Goal: Task Accomplishment & Management: Manage account settings

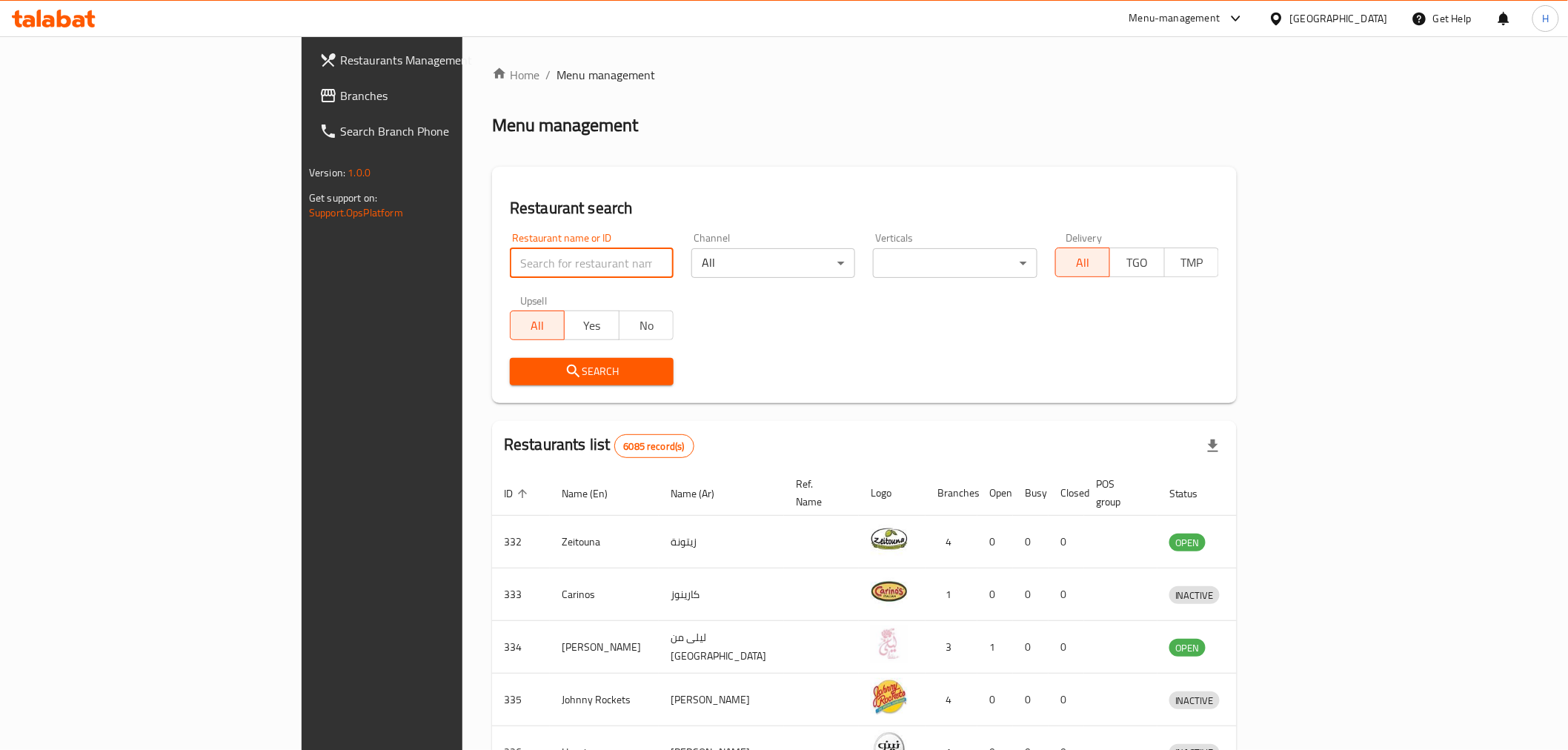
click at [510, 258] on input "search" at bounding box center [592, 263] width 164 height 30
type input "cut burger"
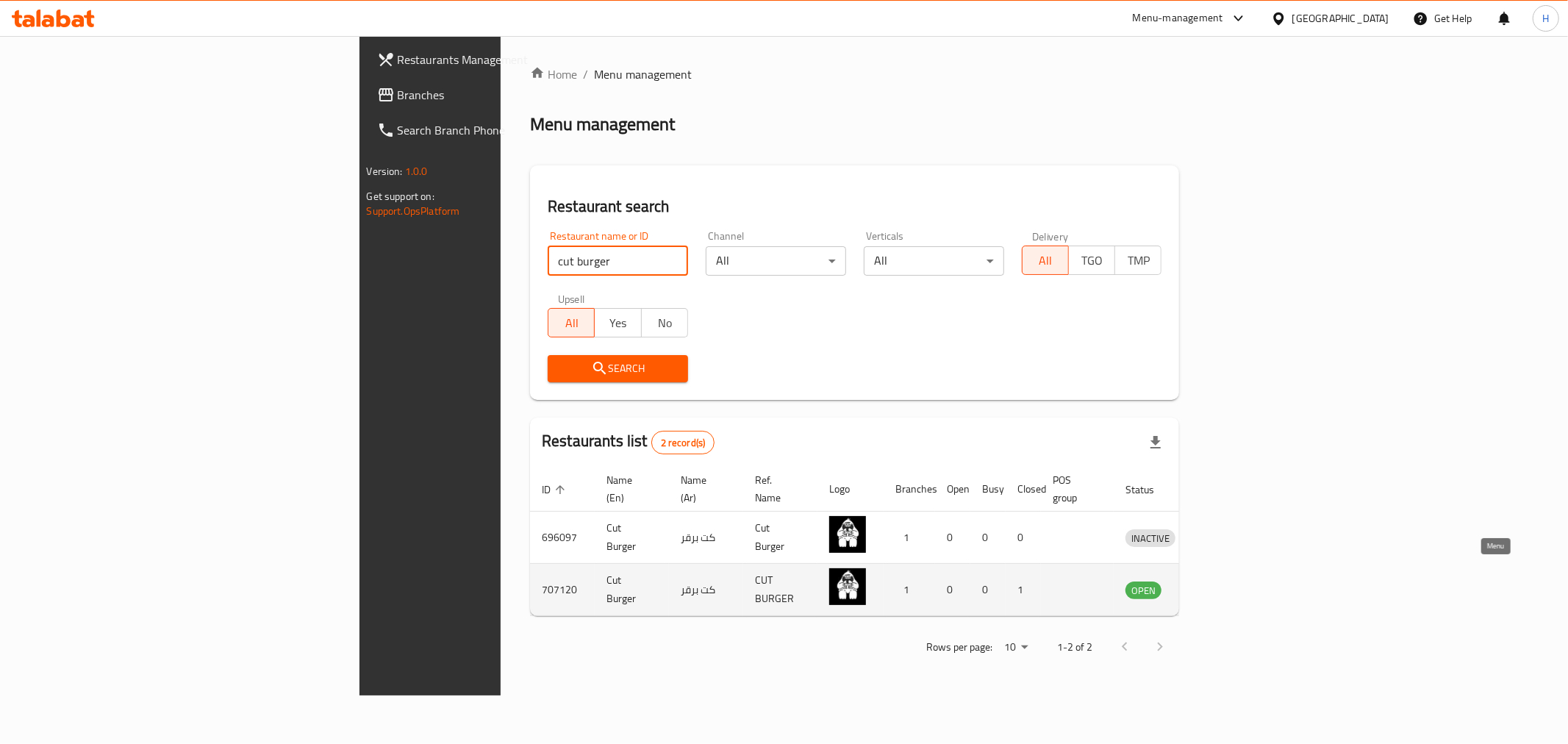
click at [1222, 581] on icon "enhanced table" at bounding box center [1214, 590] width 18 height 18
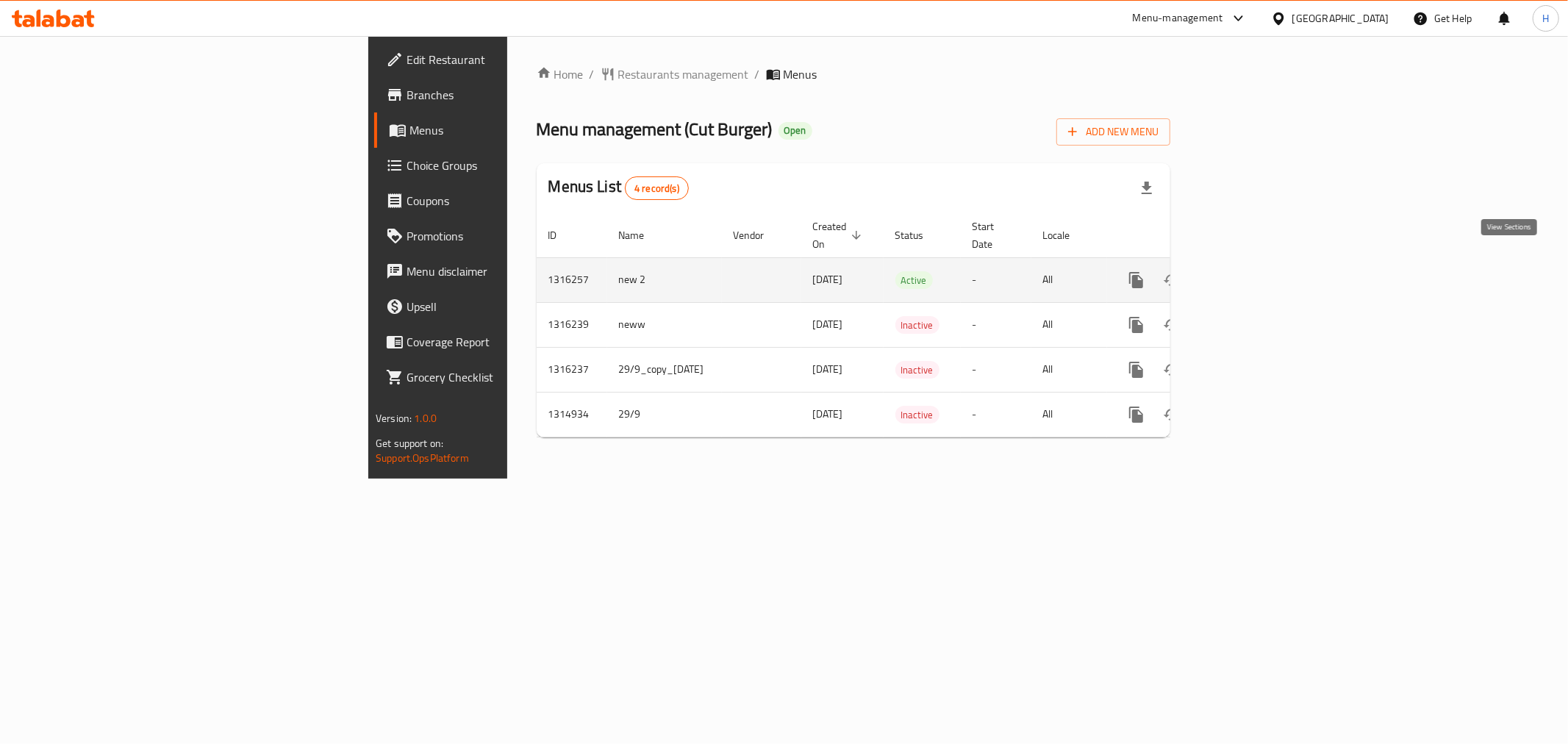
click at [1252, 272] on icon "enhanced table" at bounding box center [1242, 280] width 18 height 18
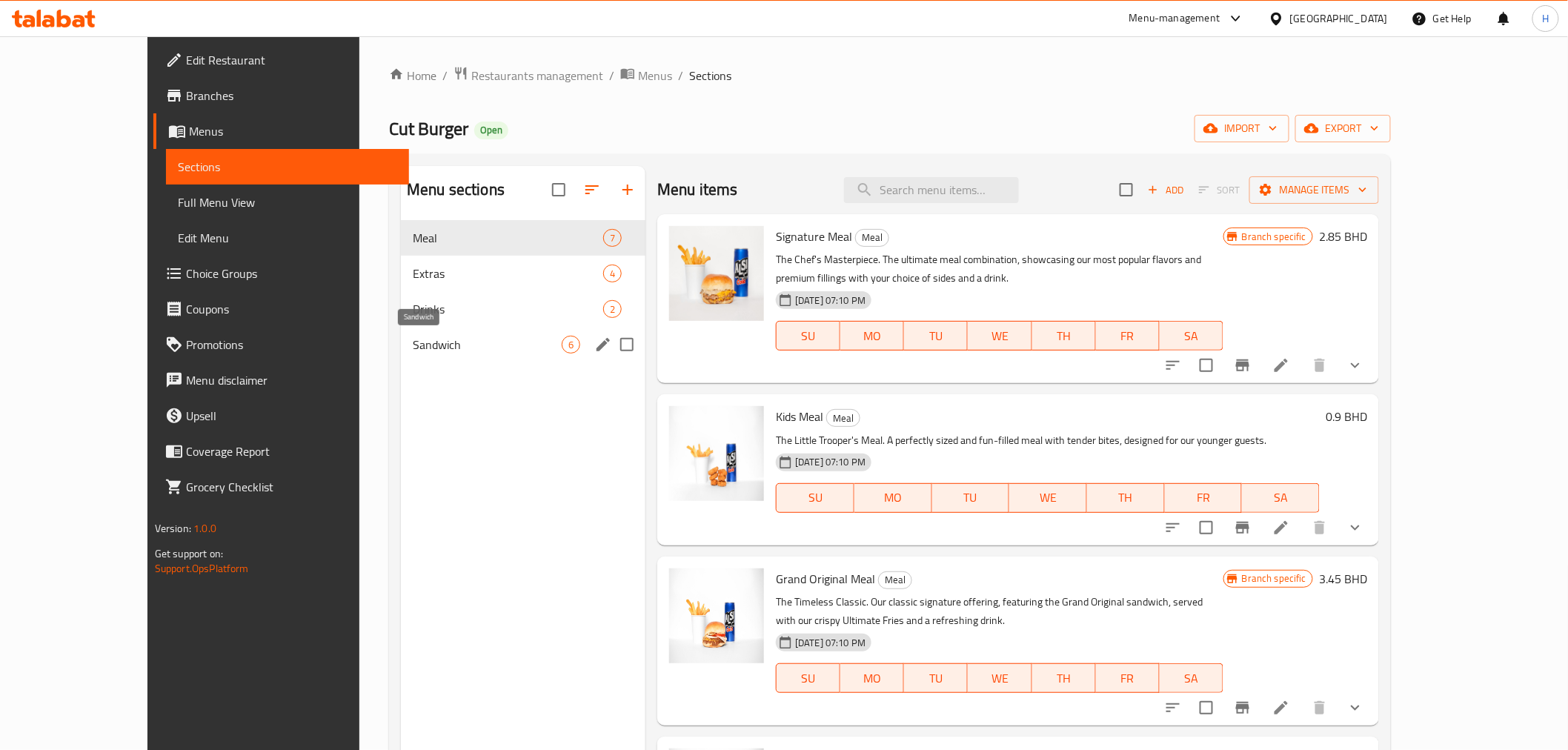
click at [413, 351] on span "Sandwich" at bounding box center [488, 345] width 149 height 18
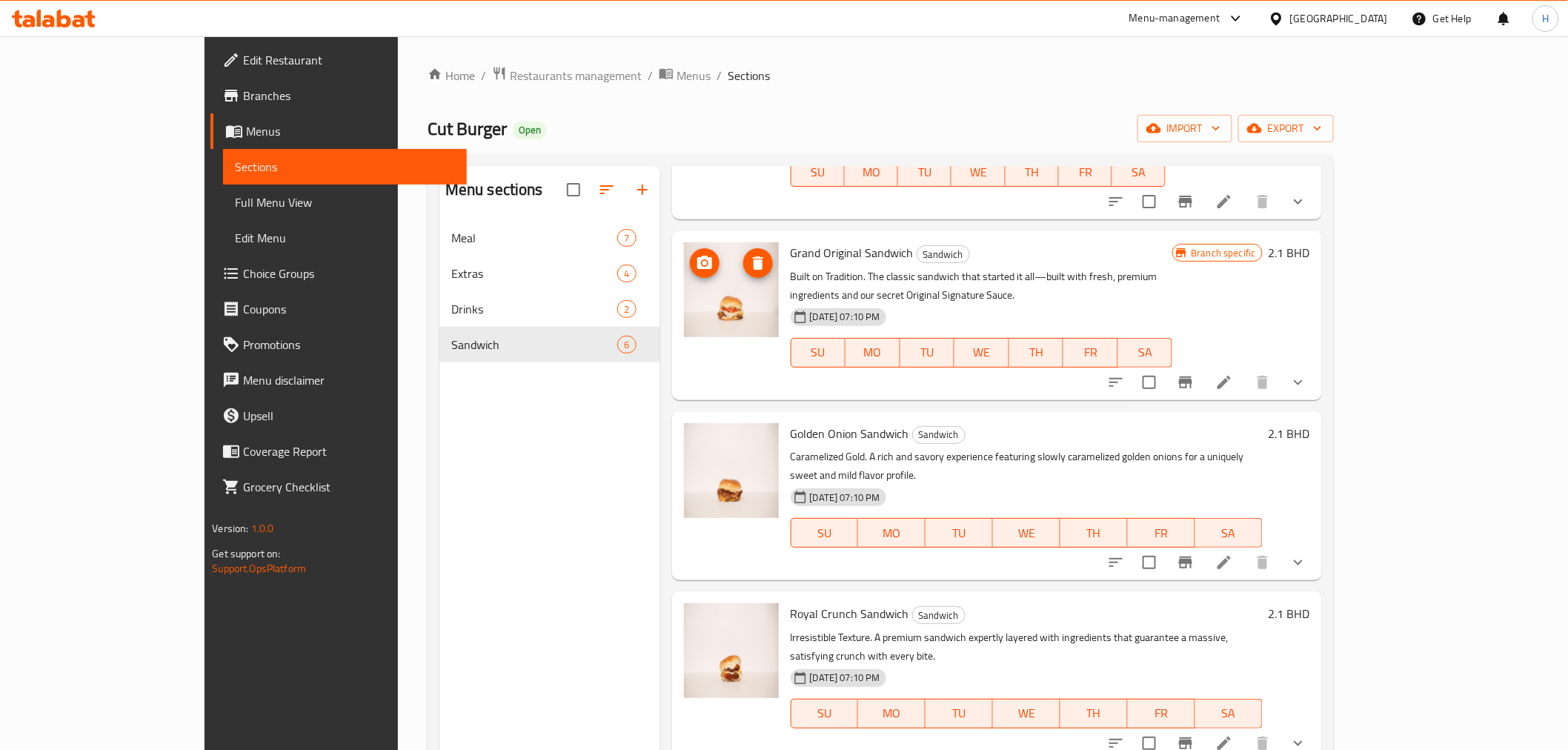
scroll to position [165, 0]
click at [1195, 373] on icon "Branch-specific-item" at bounding box center [1185, 381] width 18 height 18
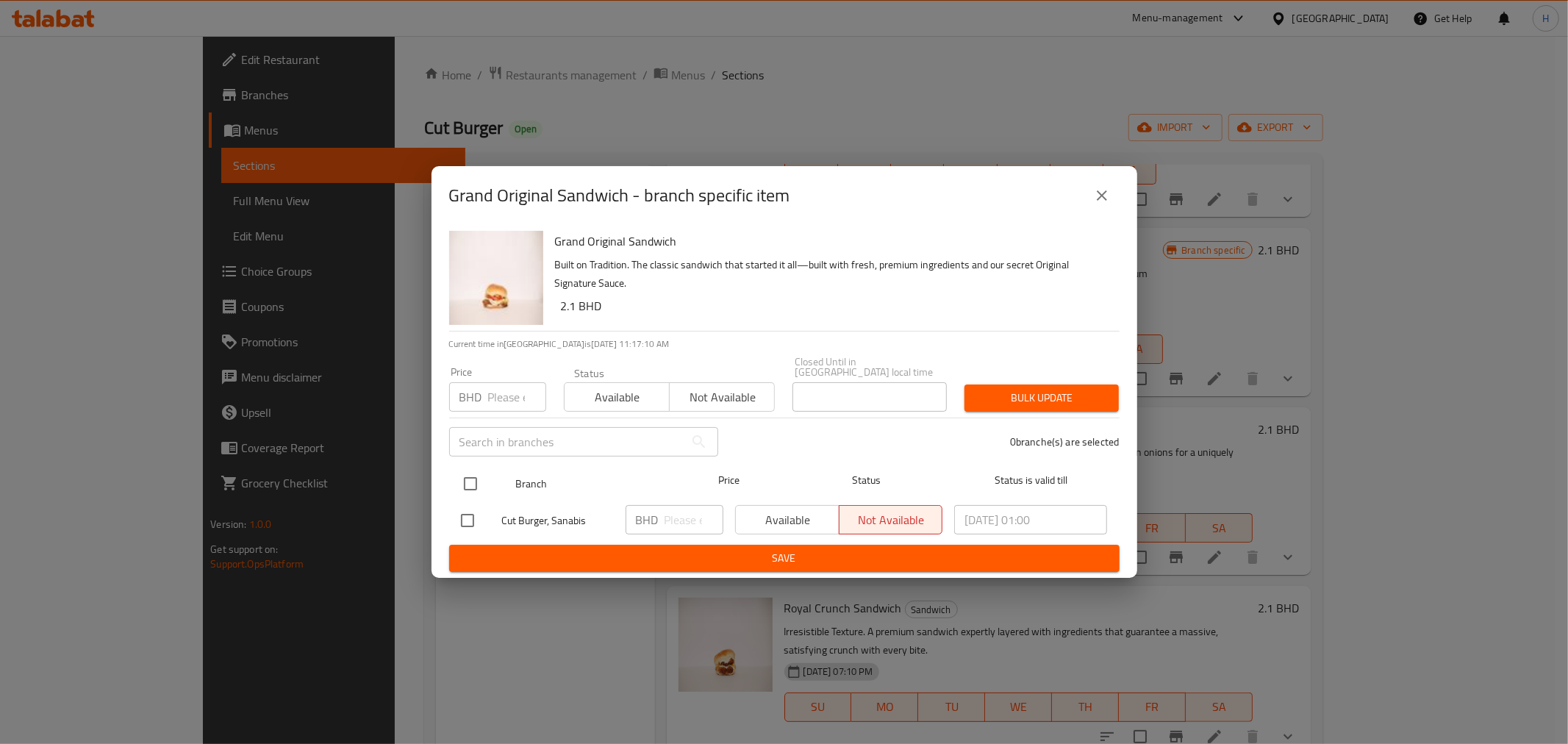
click at [458, 468] on input "checkbox" at bounding box center [471, 484] width 31 height 31
checkbox input "true"
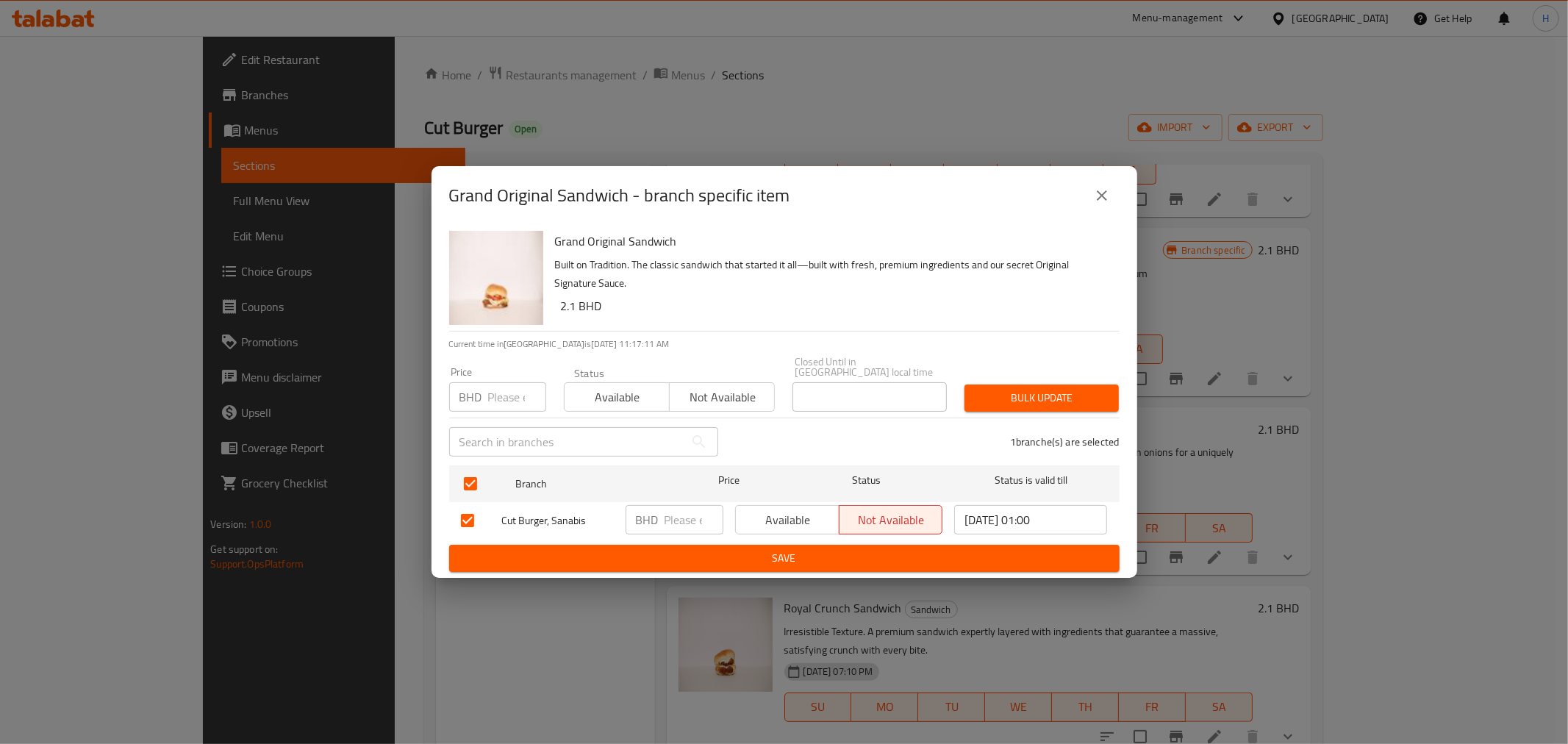
click at [693, 511] on input "number" at bounding box center [694, 520] width 59 height 29
type input "2"
click at [1097, 201] on icon "close" at bounding box center [1102, 195] width 18 height 18
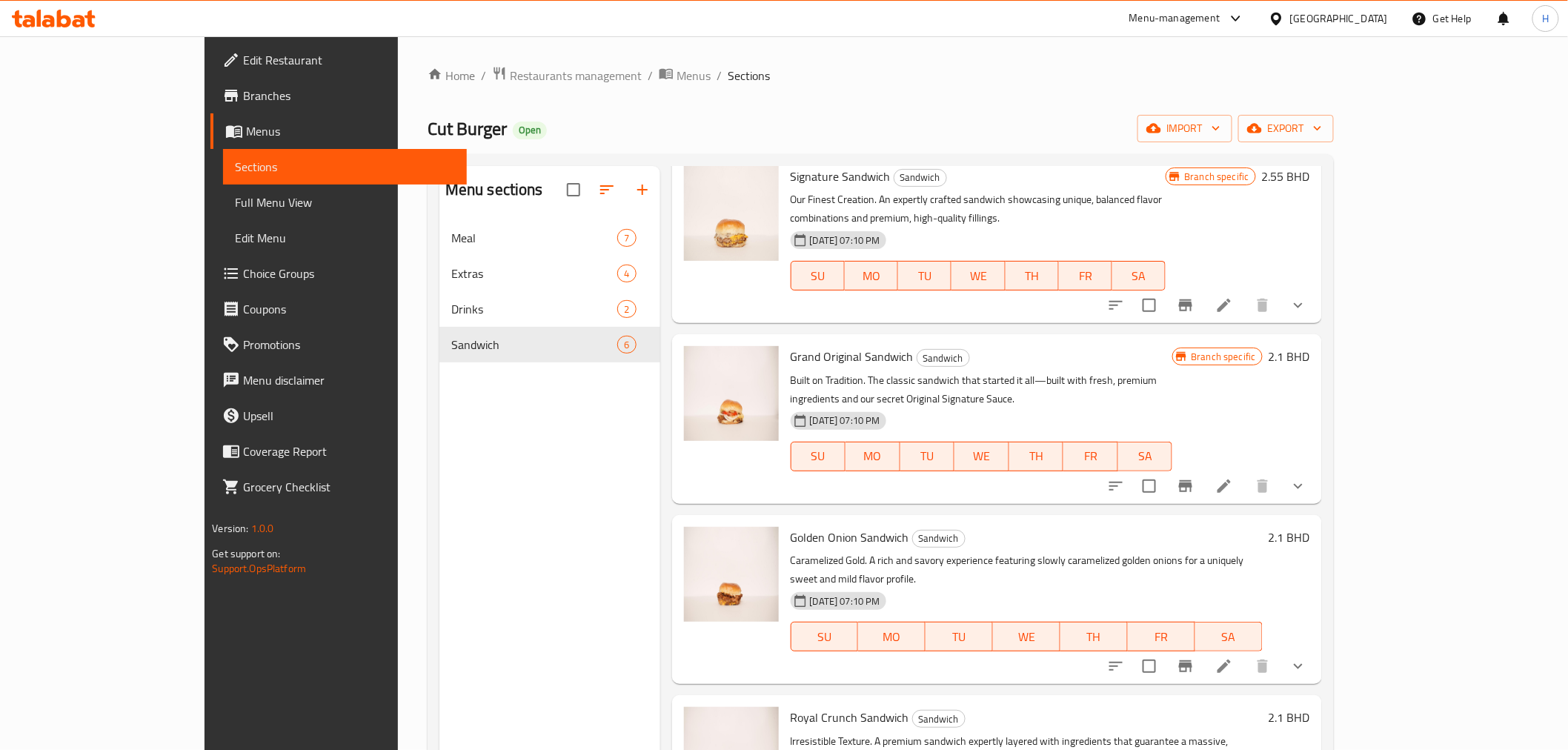
scroll to position [0, 0]
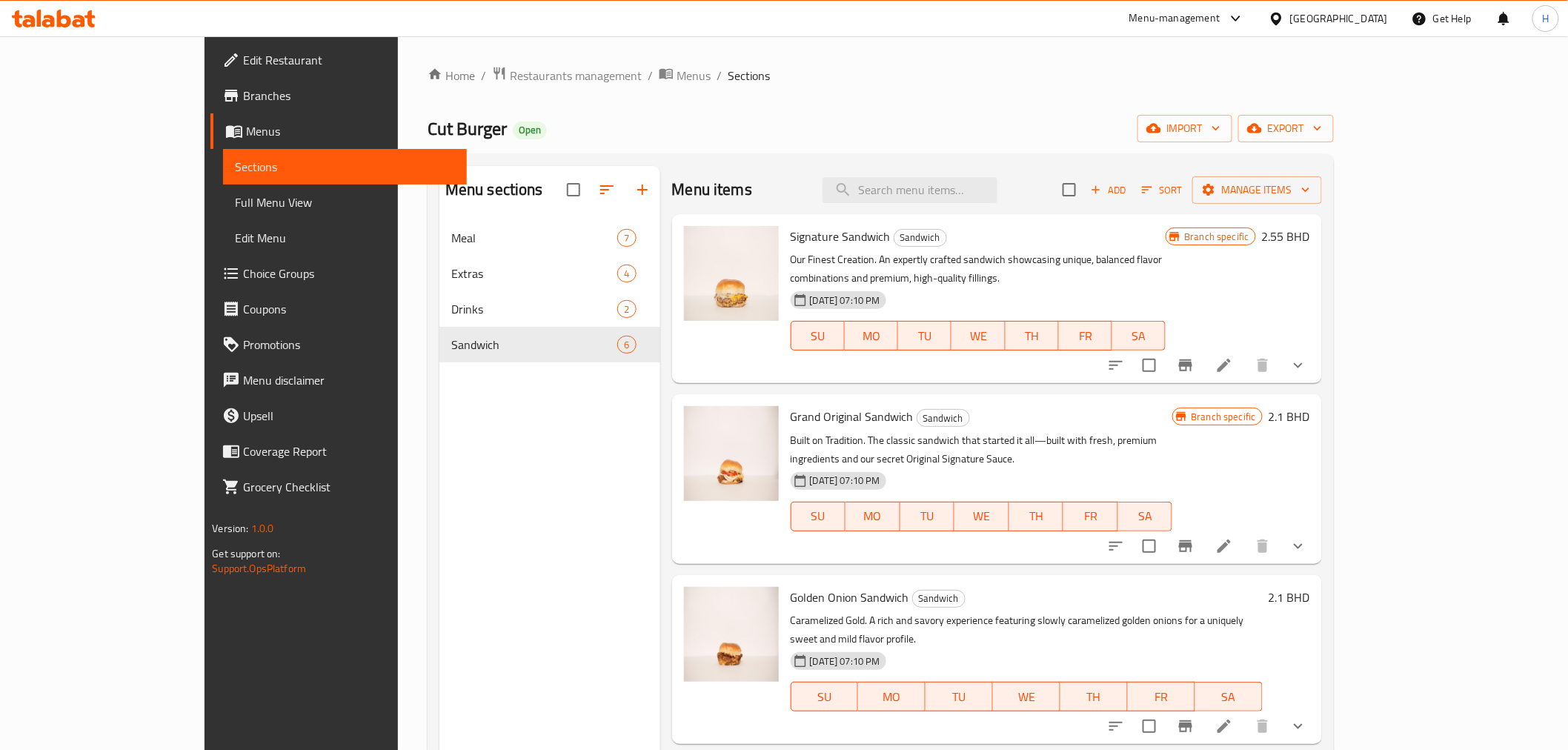
click at [1195, 356] on icon "Branch-specific-item" at bounding box center [1185, 365] width 18 height 18
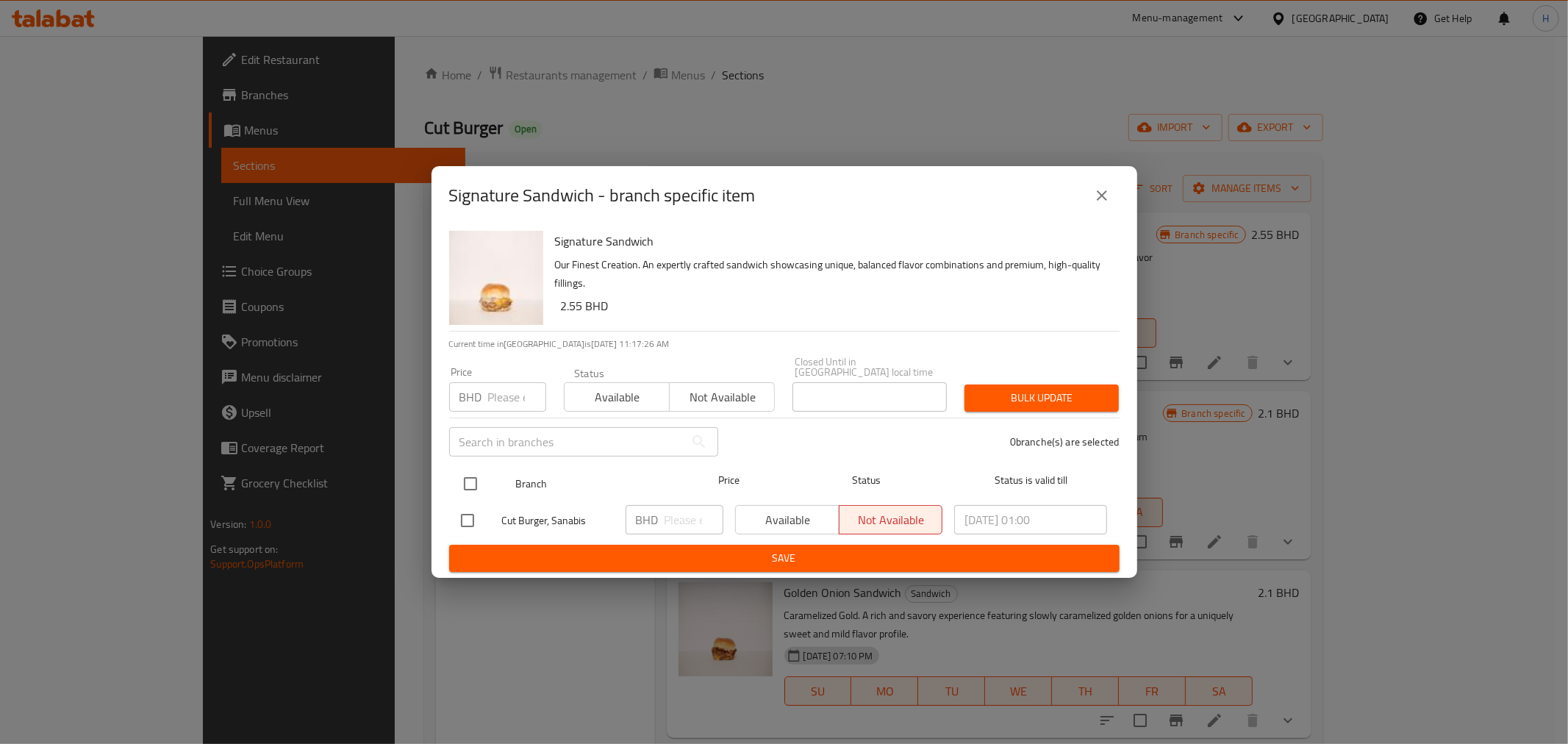
click at [466, 478] on input "checkbox" at bounding box center [471, 484] width 31 height 31
checkbox input "true"
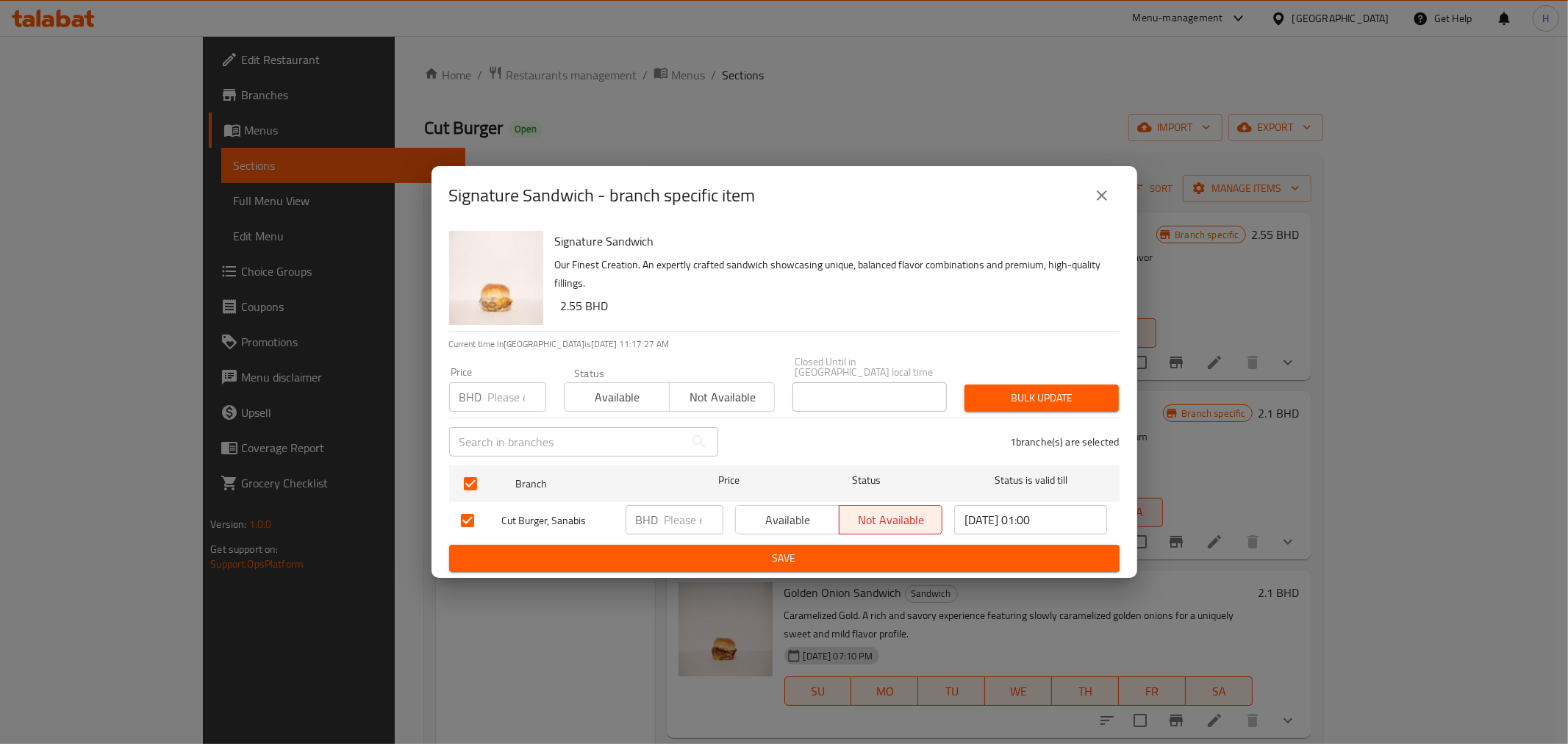
click at [670, 520] on input "number" at bounding box center [694, 520] width 59 height 29
type input "2.550"
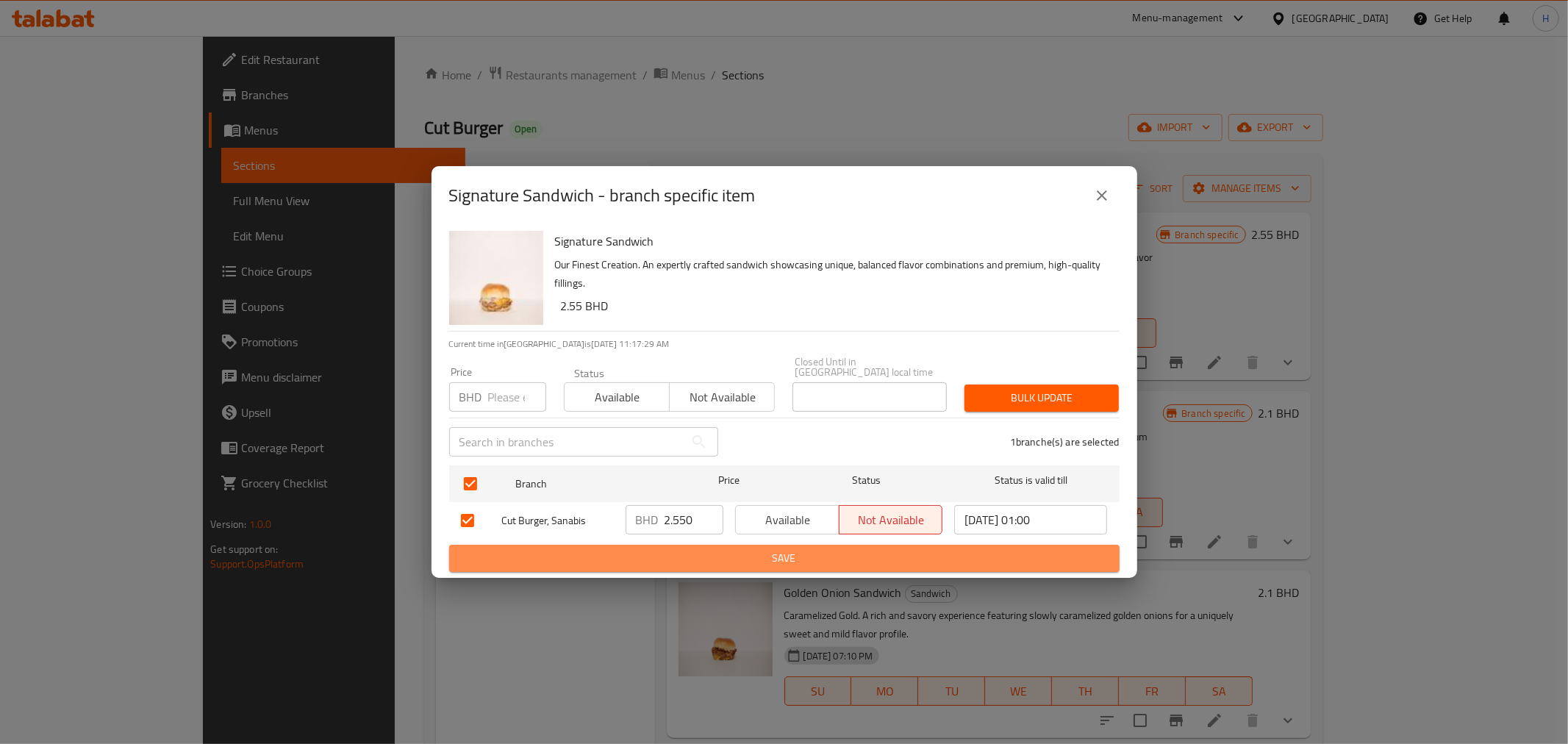
click at [662, 550] on span "Save" at bounding box center [784, 559] width 647 height 19
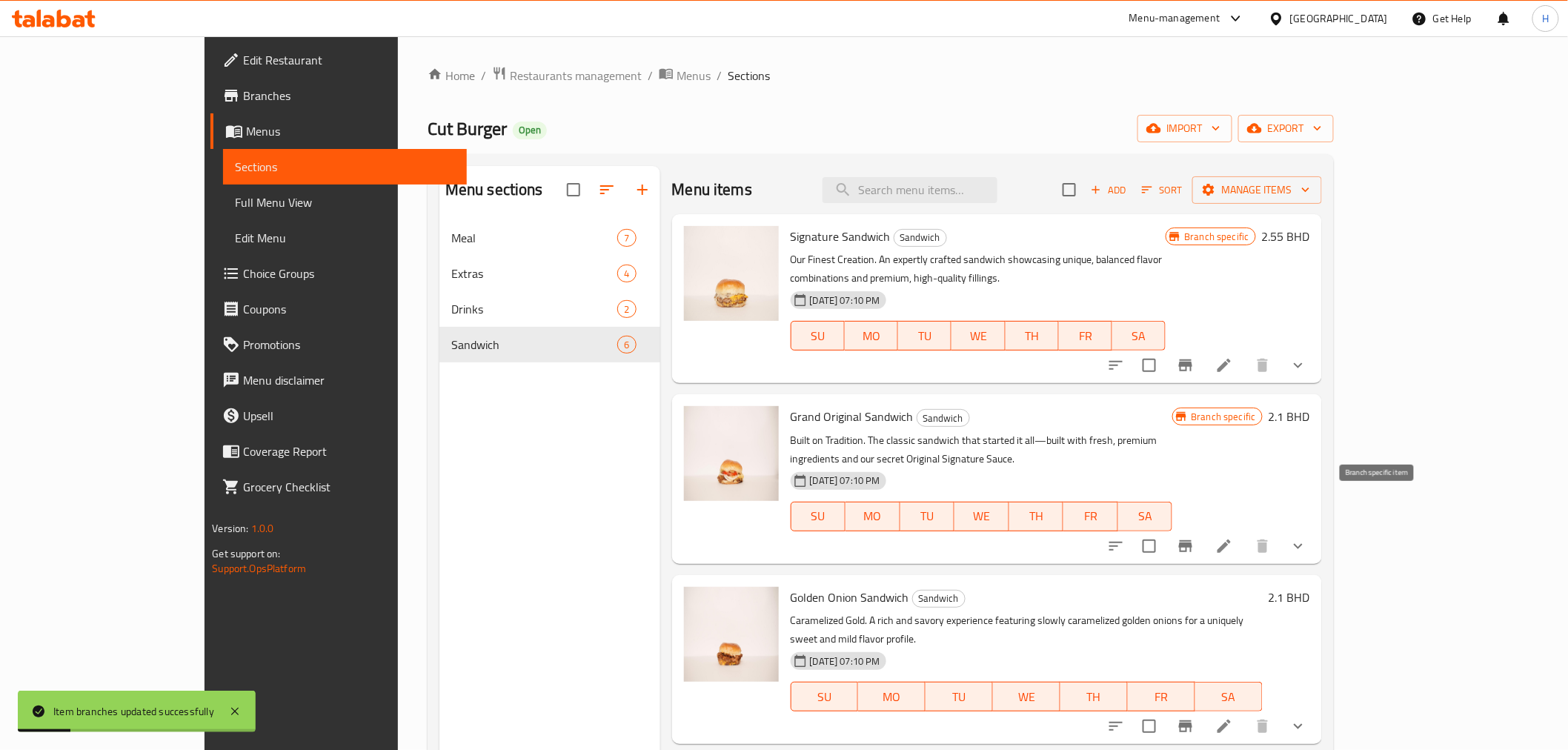
click at [1192, 541] on icon "Branch-specific-item" at bounding box center [1185, 546] width 13 height 12
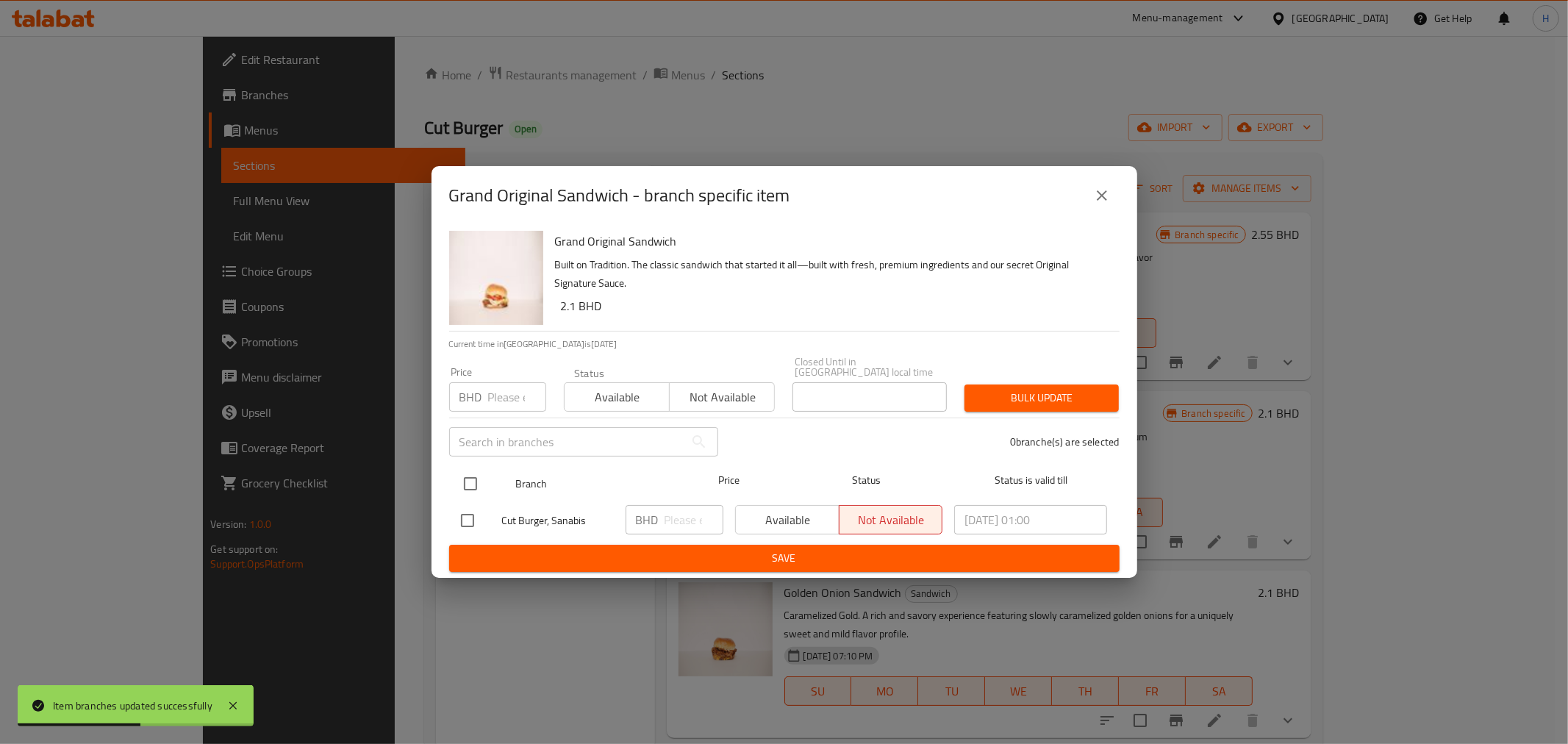
click at [469, 472] on input "checkbox" at bounding box center [471, 484] width 31 height 31
checkbox input "true"
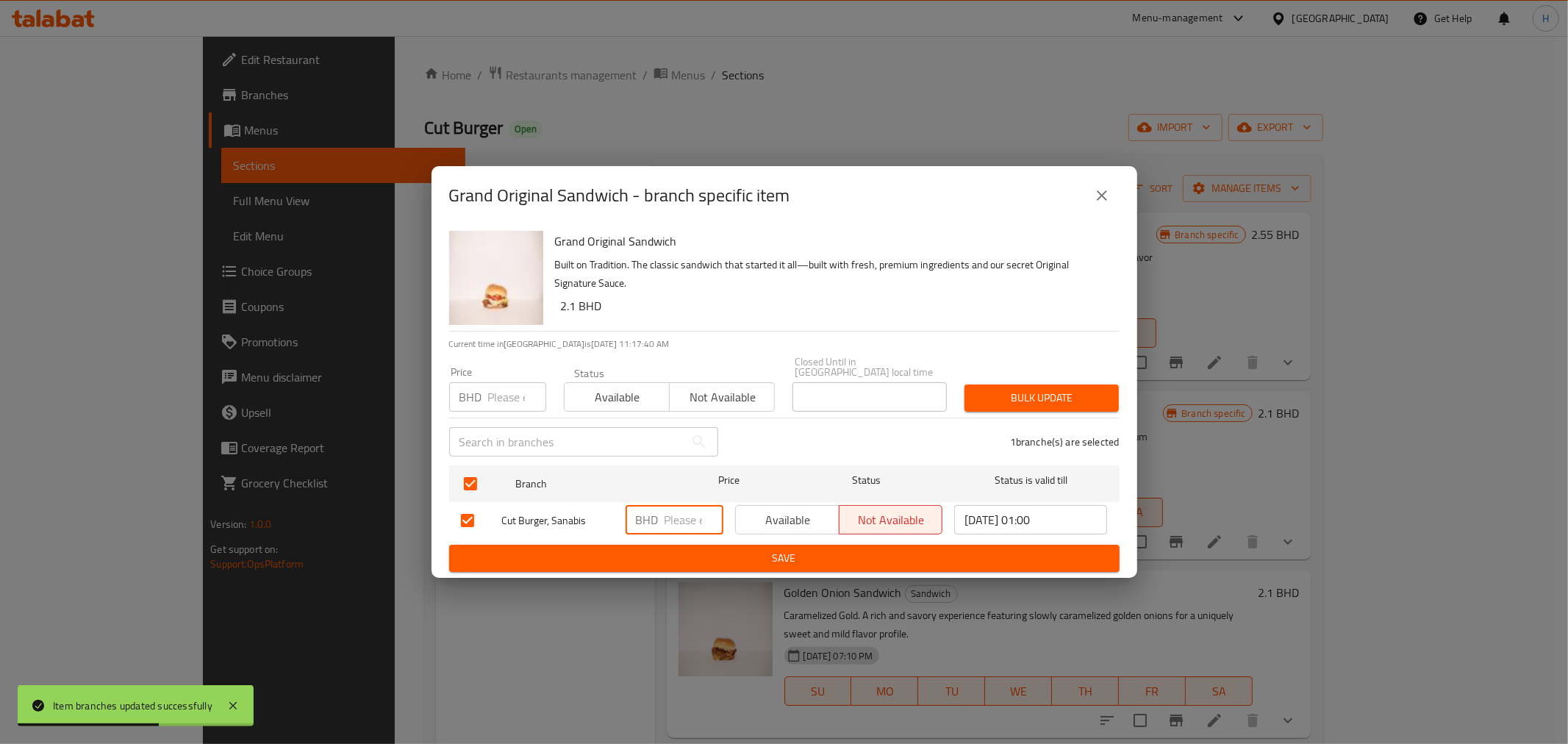
click at [670, 520] on input "number" at bounding box center [694, 520] width 59 height 29
type input "2.1"
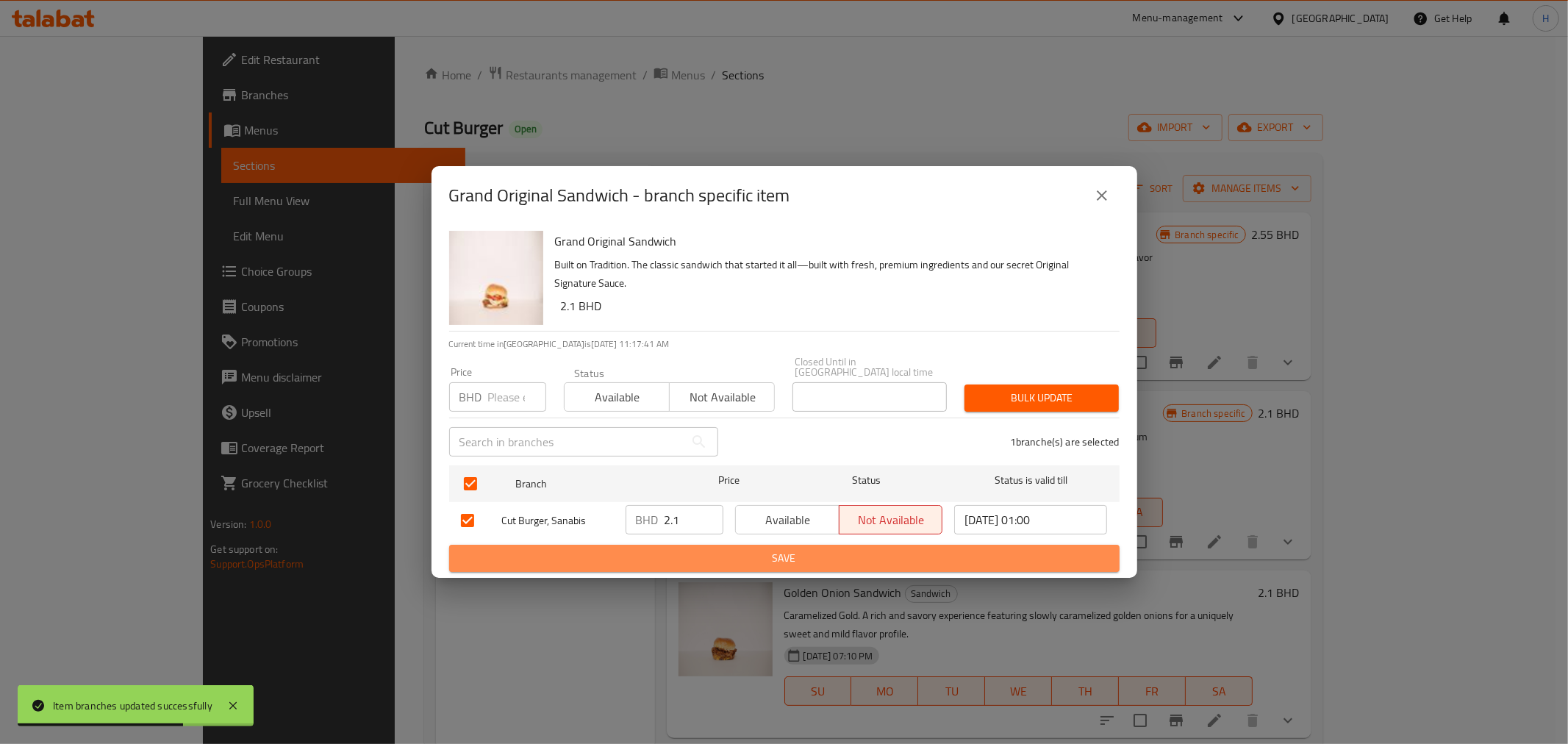
click at [660, 550] on span "Save" at bounding box center [784, 559] width 647 height 19
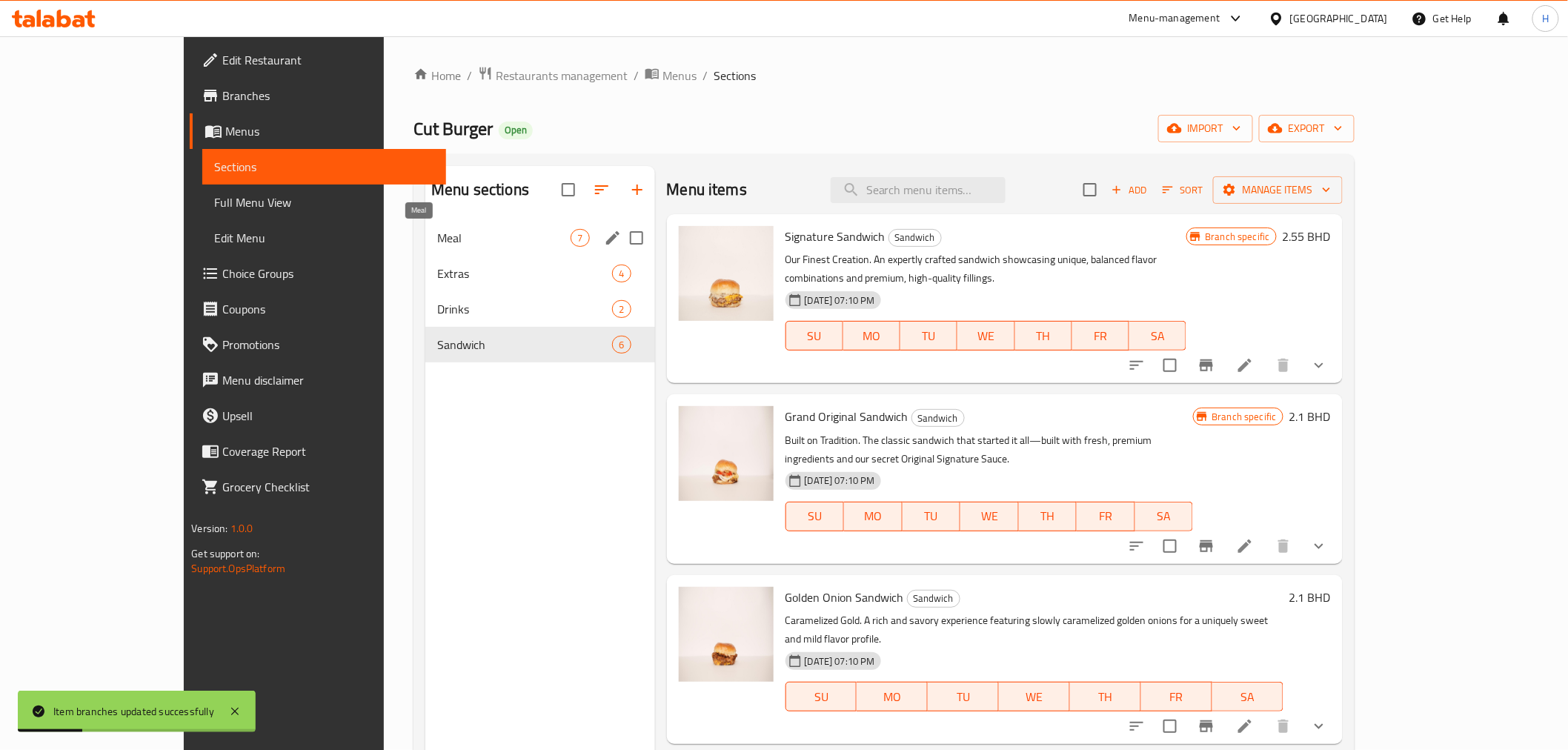
click at [437, 230] on span "Meal" at bounding box center [504, 237] width 134 height 18
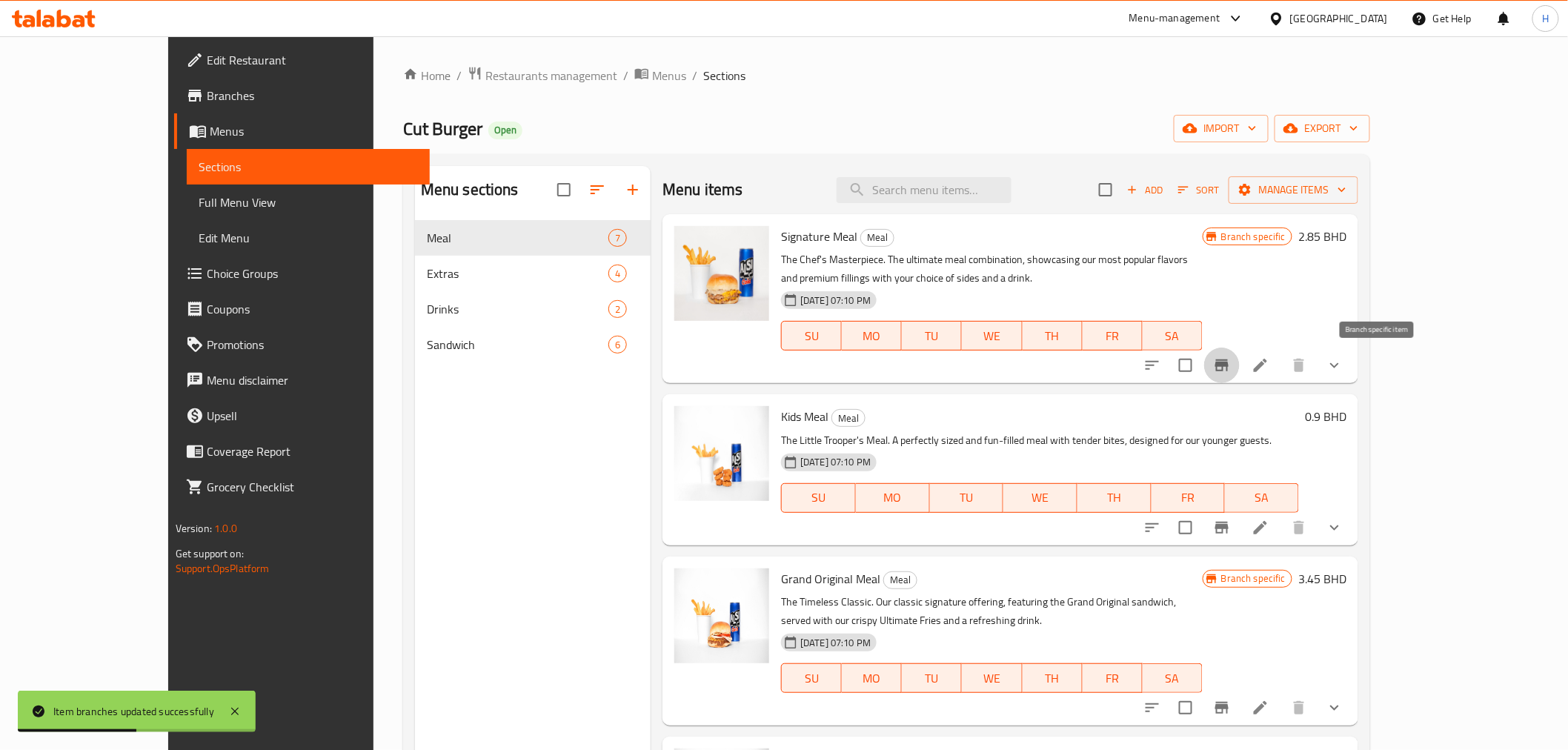
click at [1229, 364] on icon "Branch-specific-item" at bounding box center [1222, 365] width 13 height 12
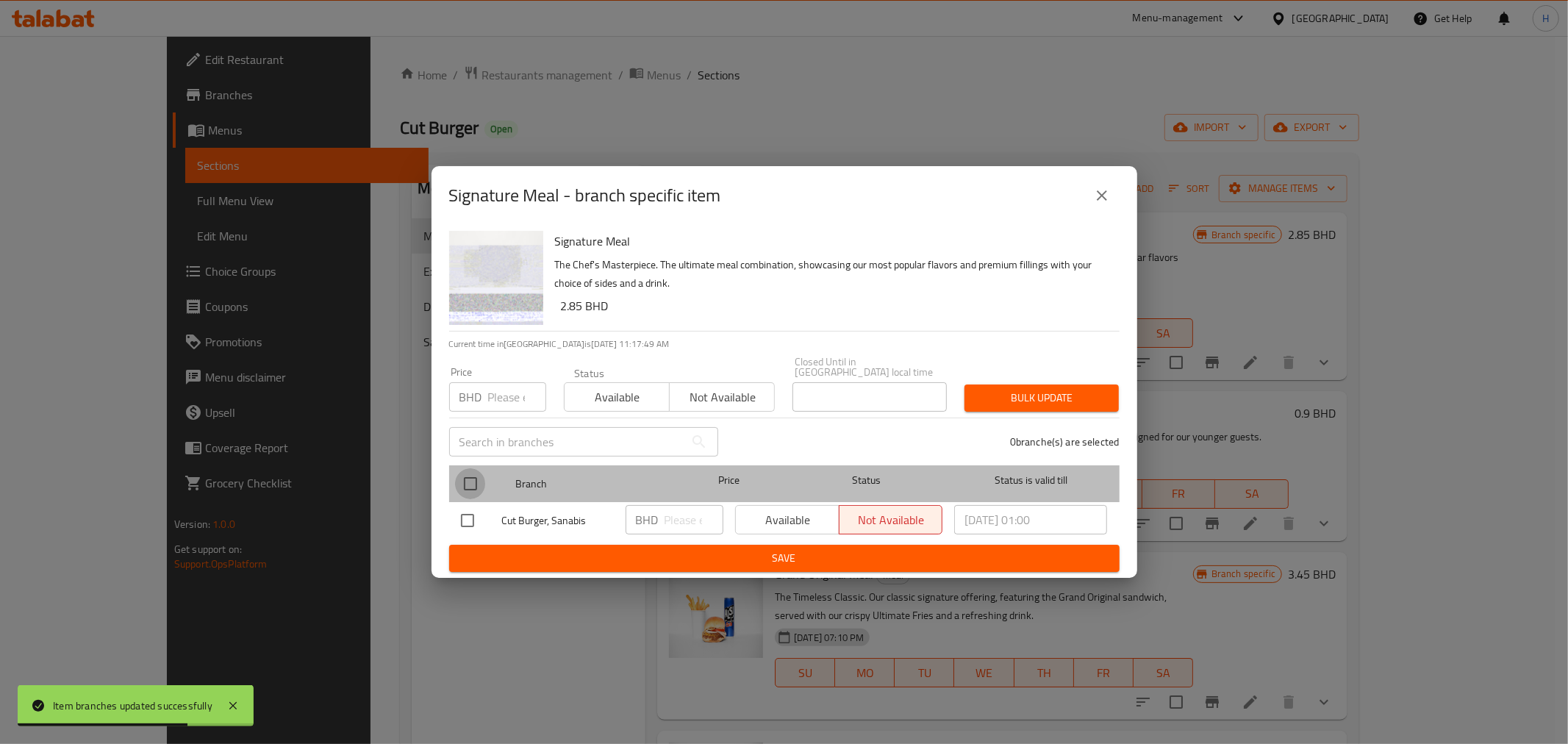
click at [474, 487] on input "checkbox" at bounding box center [471, 484] width 31 height 31
checkbox input "true"
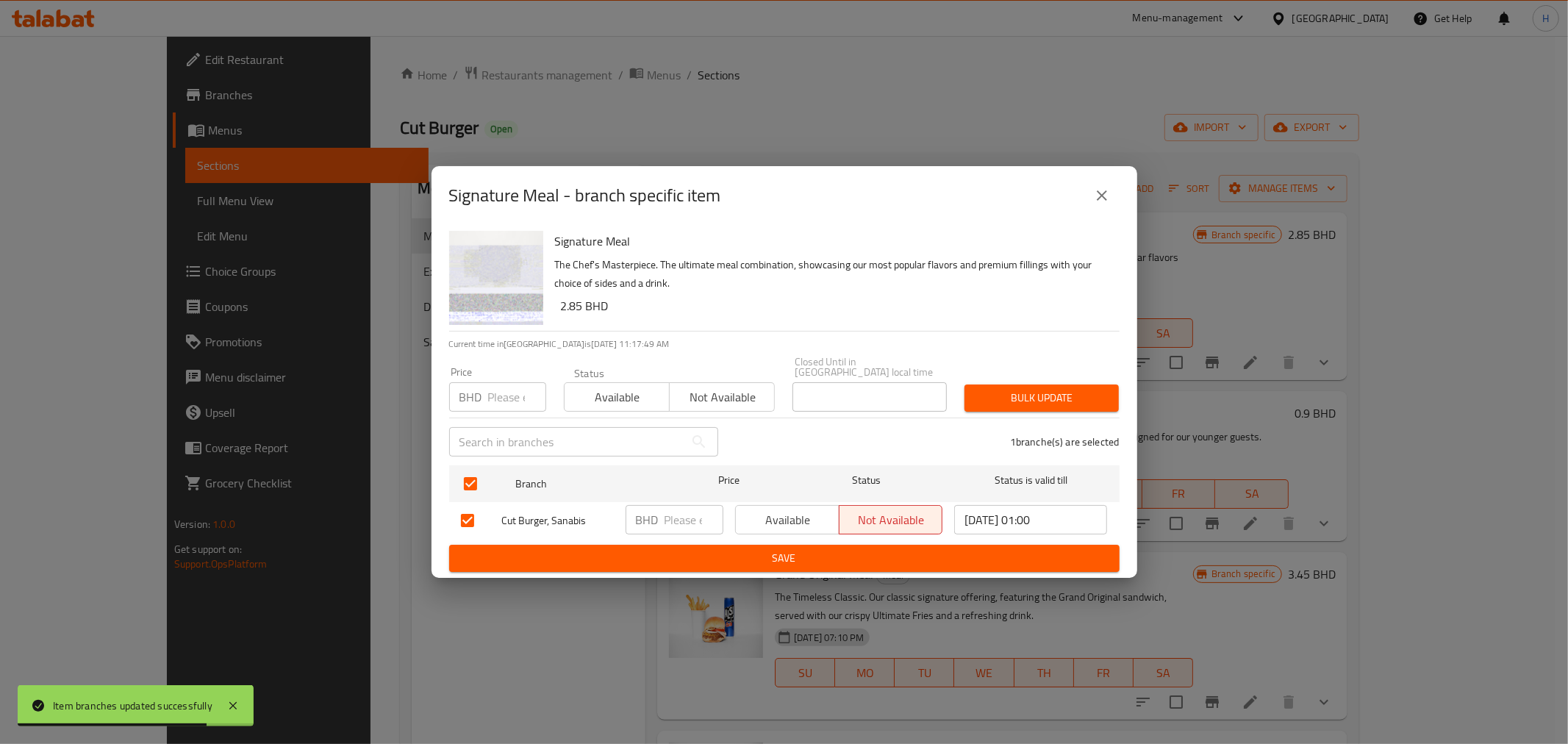
click at [678, 510] on input "number" at bounding box center [694, 520] width 59 height 29
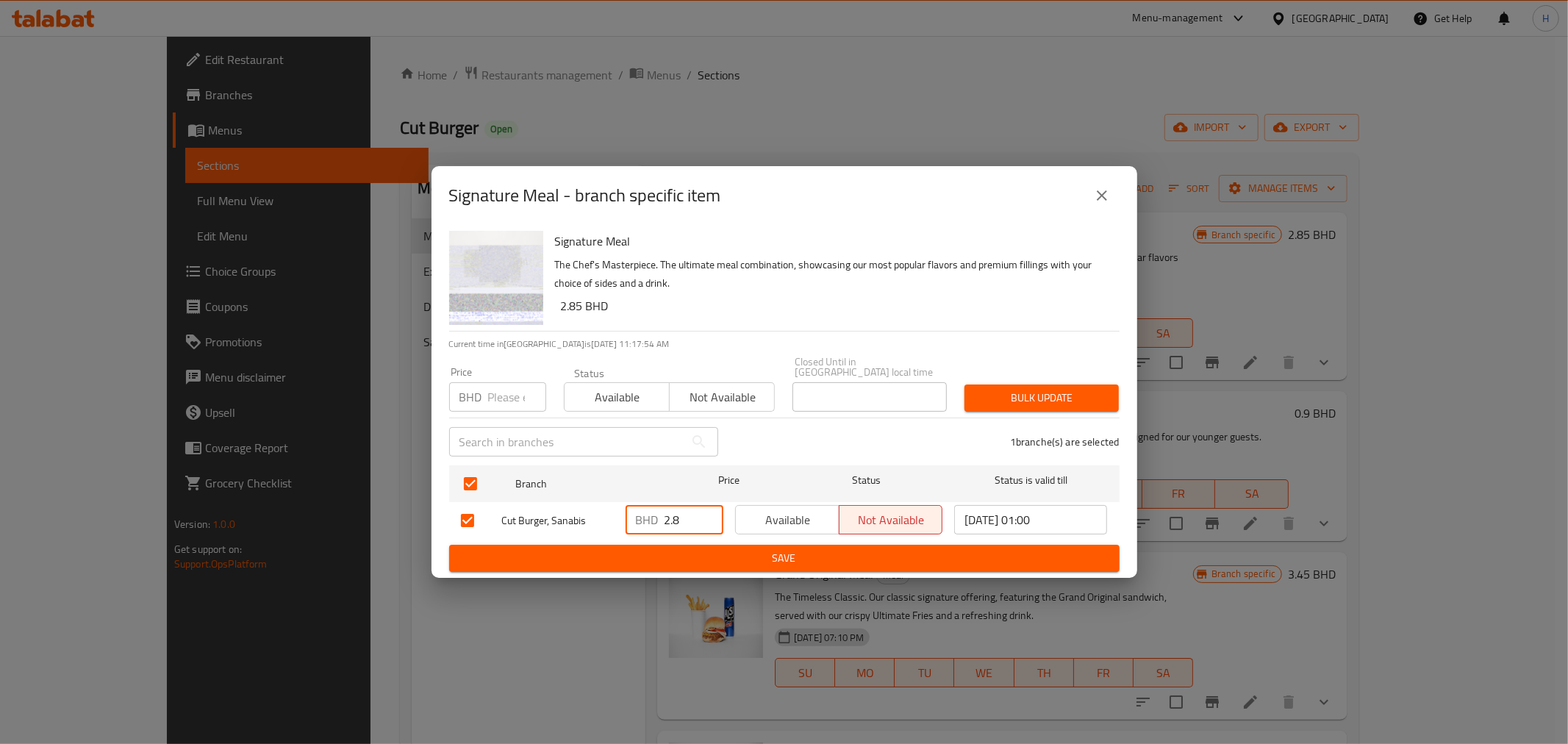
type input "2"
type input "3.450"
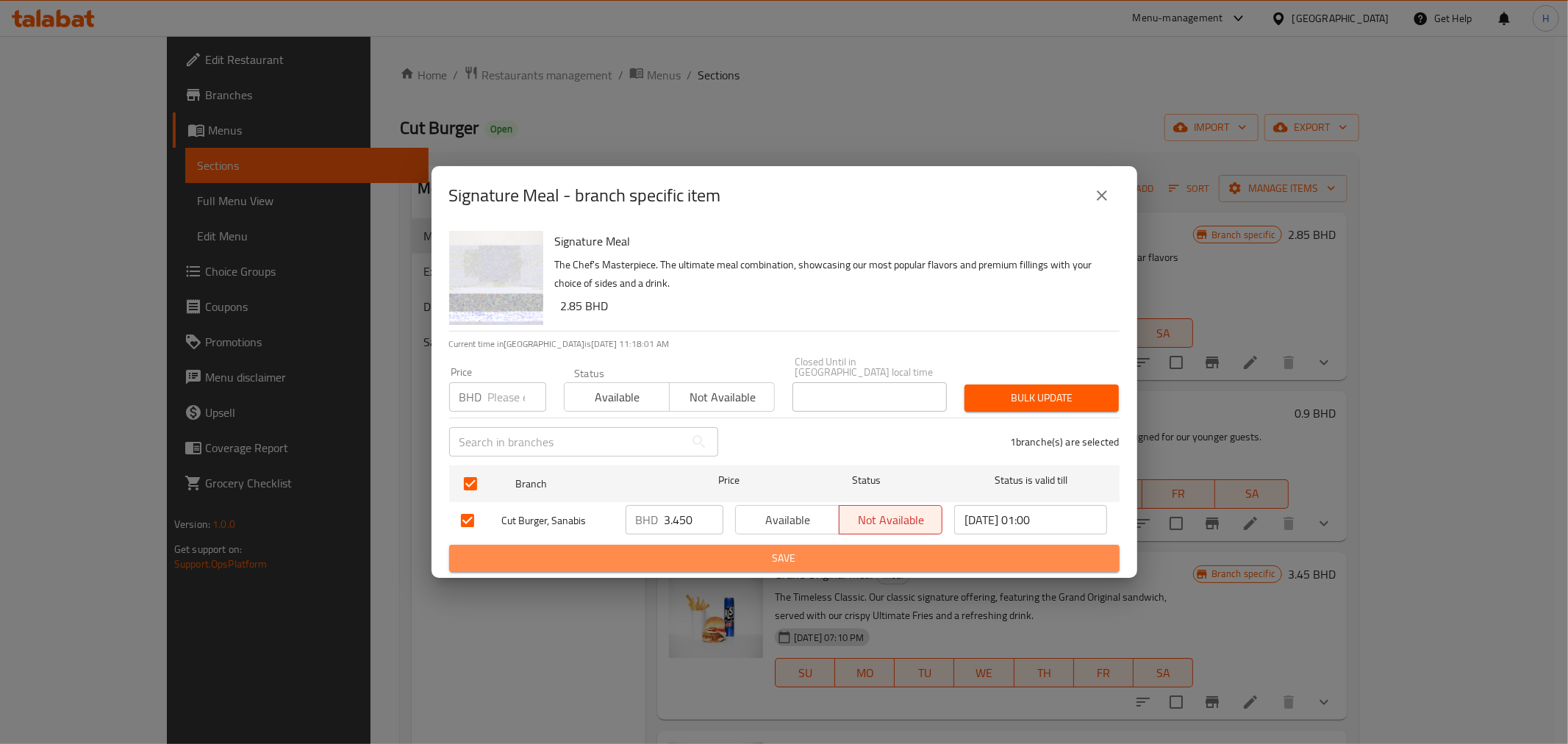
click at [685, 550] on span "Save" at bounding box center [784, 559] width 647 height 19
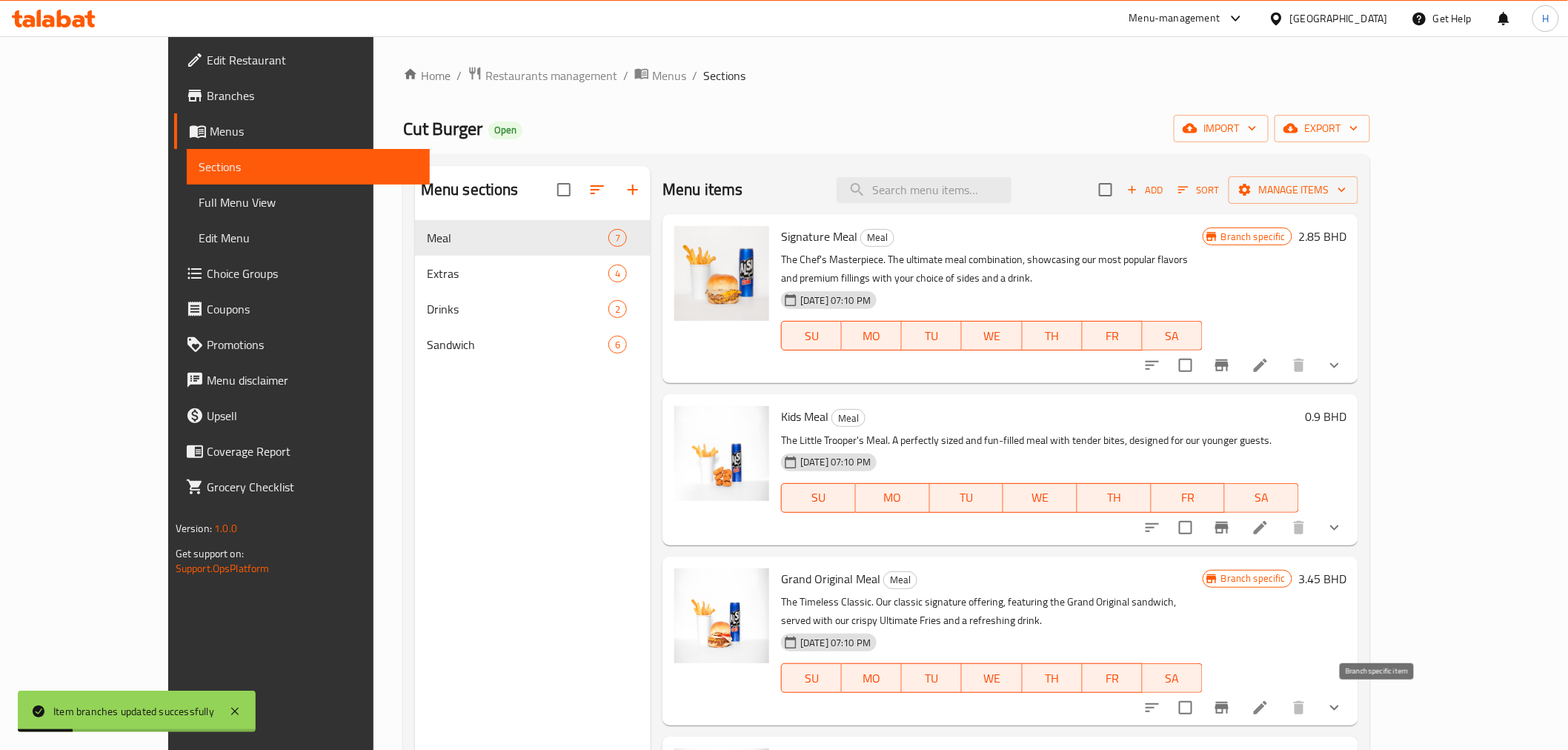
click at [1229, 708] on icon "Branch-specific-item" at bounding box center [1222, 707] width 13 height 12
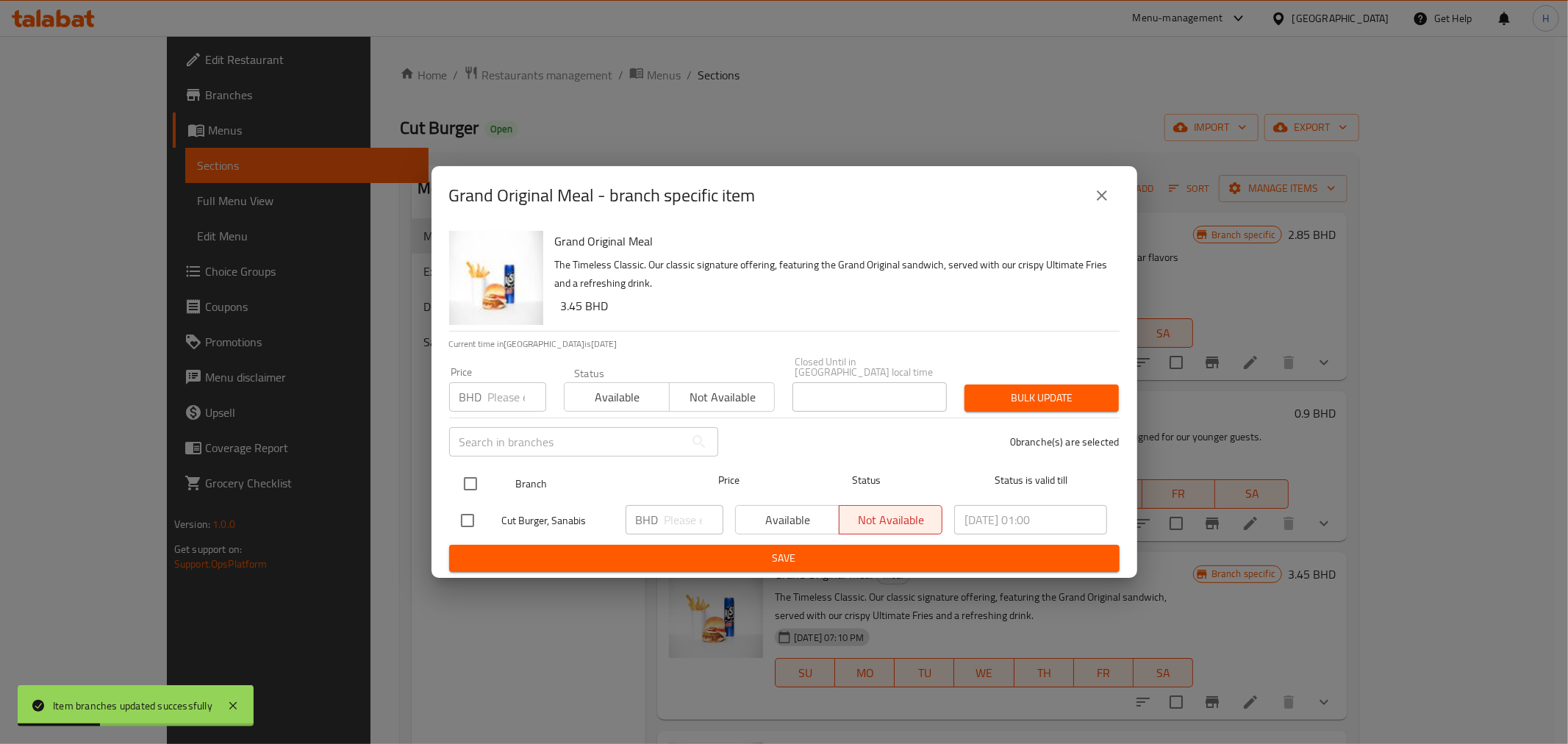
click at [482, 486] on input "checkbox" at bounding box center [471, 484] width 31 height 31
checkbox input "true"
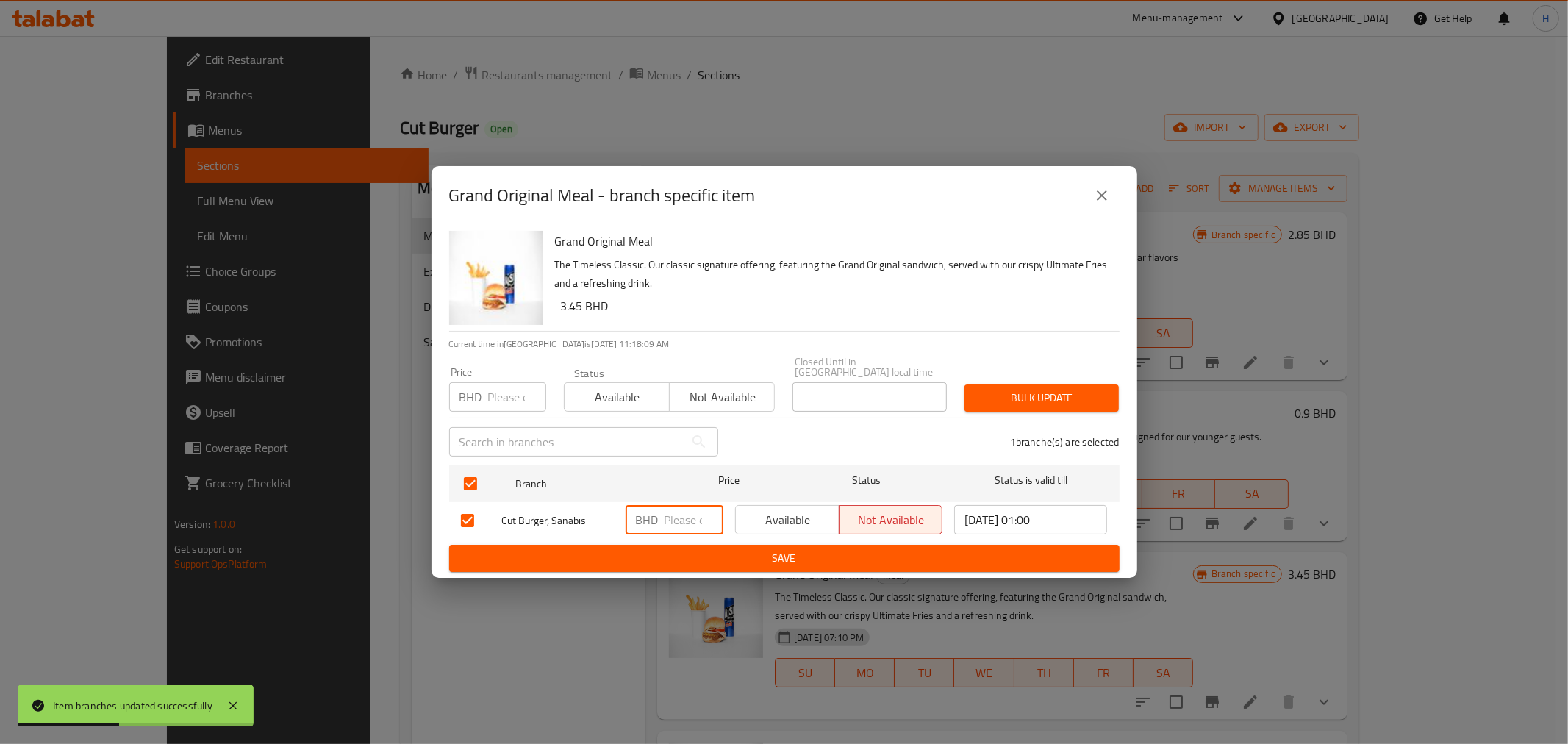
click at [675, 512] on input "number" at bounding box center [694, 520] width 59 height 29
type input "2.850"
click at [678, 552] on span "Save" at bounding box center [784, 559] width 647 height 19
